Goal: Navigation & Orientation: Go to known website

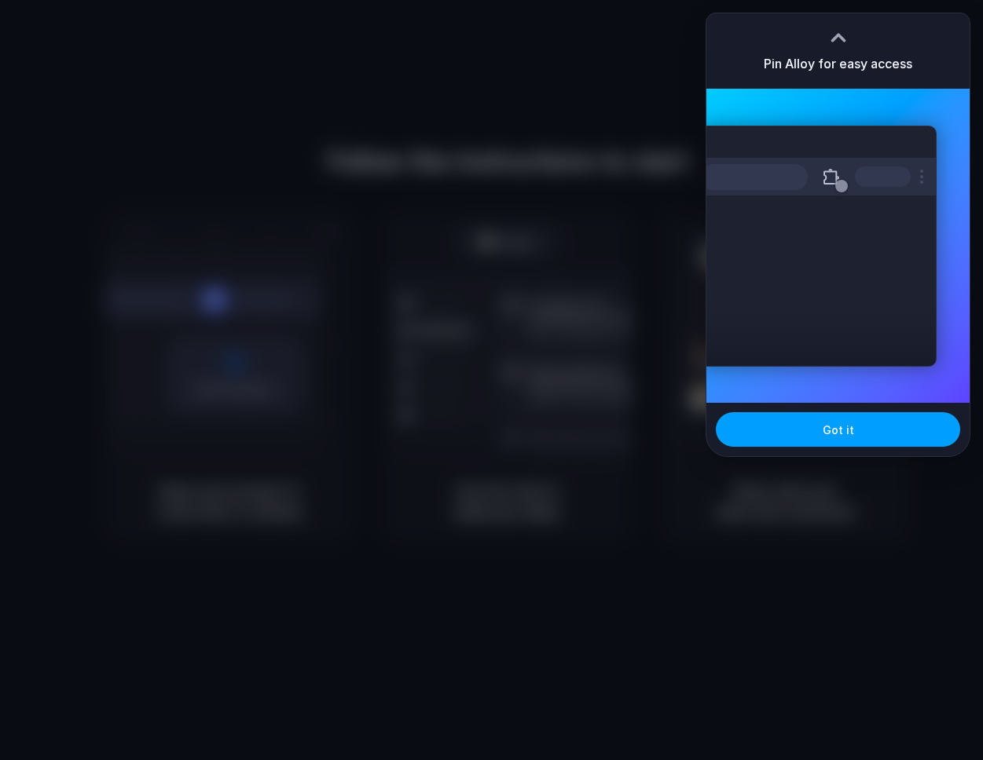
click at [837, 436] on span "Got it" at bounding box center [837, 430] width 31 height 16
